Goal: Task Accomplishment & Management: Manage account settings

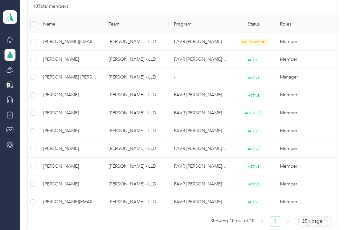
scroll to position [148, 0]
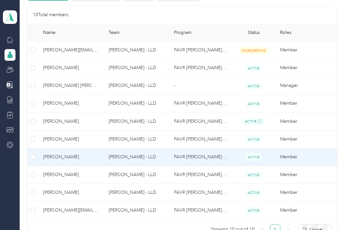
click at [93, 157] on span "[PERSON_NAME]" at bounding box center [70, 156] width 55 height 7
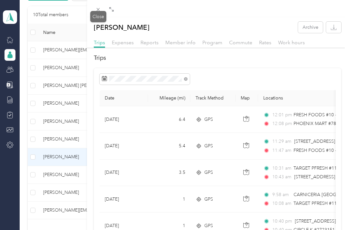
click at [101, 6] on span at bounding box center [98, 9] width 9 height 9
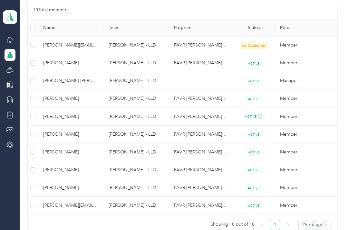
scroll to position [153, 0]
click at [102, 168] on td "[PERSON_NAME]" at bounding box center [70, 170] width 65 height 18
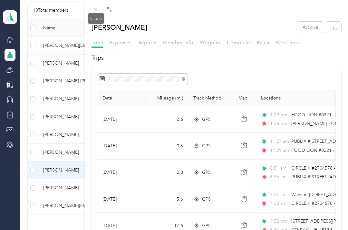
click at [97, 7] on icon at bounding box center [95, 9] width 5 height 5
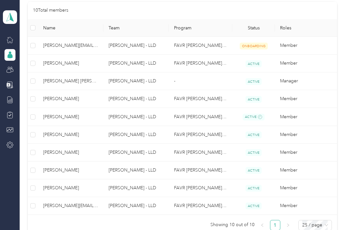
click at [76, 68] on td "[PERSON_NAME]" at bounding box center [70, 64] width 65 height 18
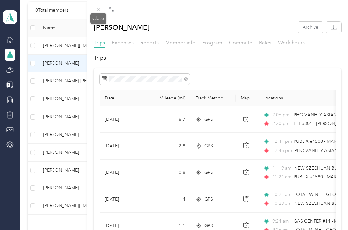
click at [103, 7] on span at bounding box center [98, 9] width 9 height 9
